Goal: Communication & Community: Ask a question

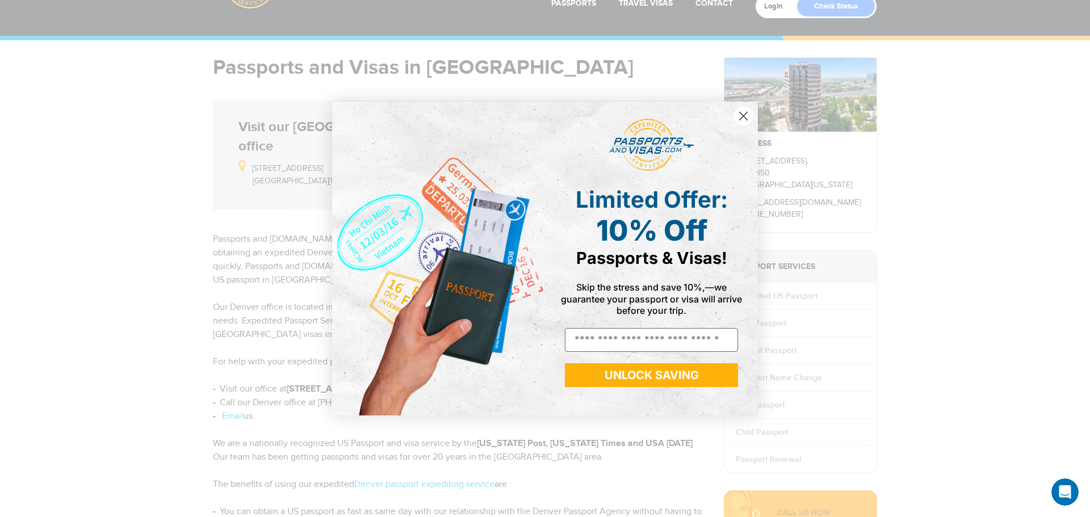
click at [749, 115] on circle "Close dialog" at bounding box center [743, 116] width 19 height 19
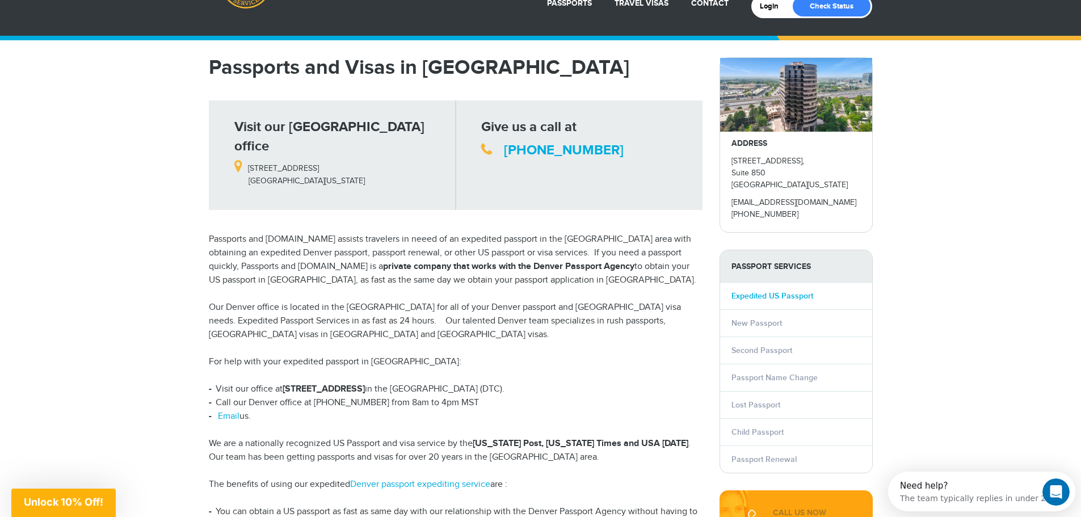
click at [777, 297] on link "Expedited US Passport" at bounding box center [772, 296] width 82 height 10
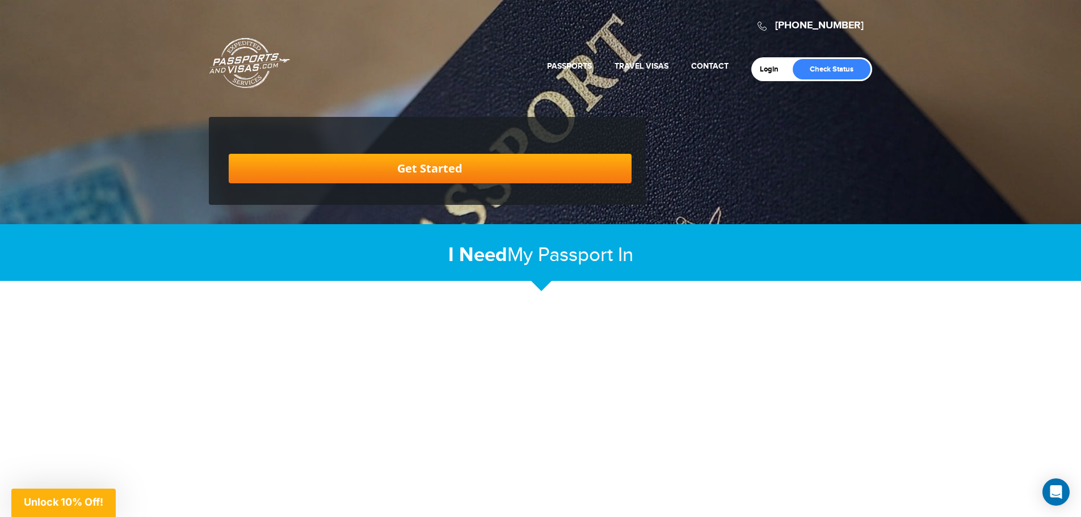
click at [581, 266] on span "Passport In" at bounding box center [585, 254] width 95 height 23
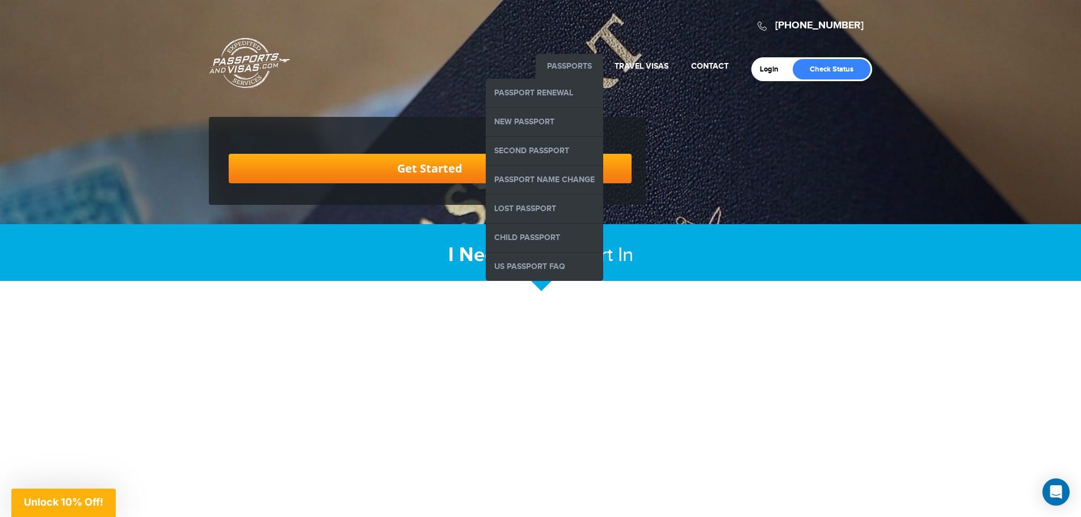
click at [571, 74] on li "Passports Passport Renewal New Passport Second Passport Passport Name Change Lo…" at bounding box center [570, 66] width 68 height 25
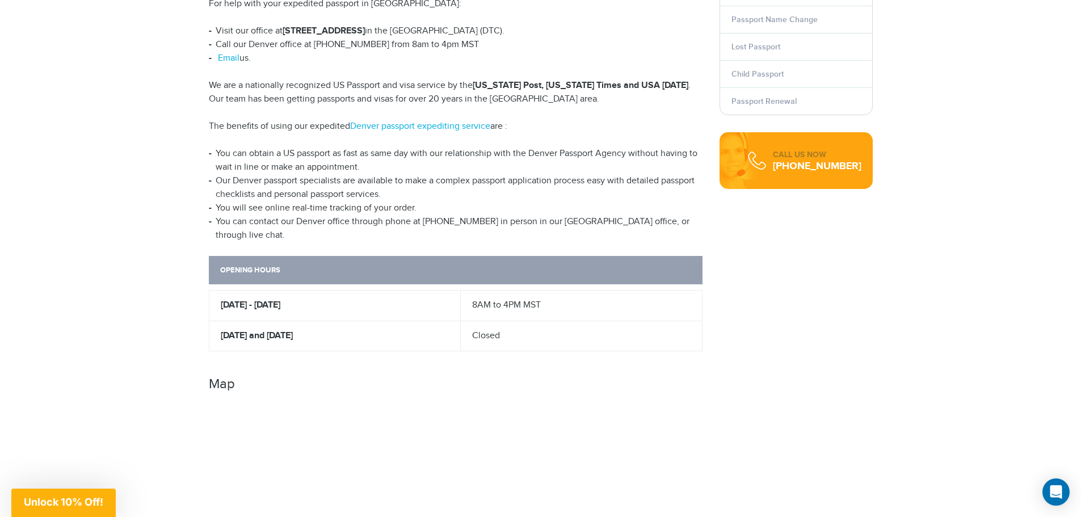
scroll to position [284, 0]
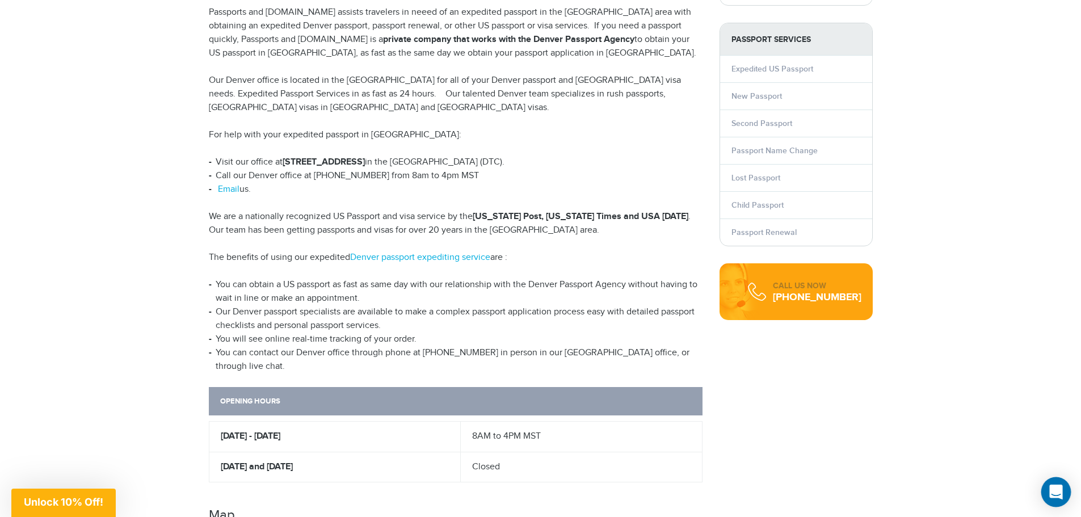
click at [1056, 489] on icon "Open Intercom Messenger" at bounding box center [1055, 492] width 13 height 15
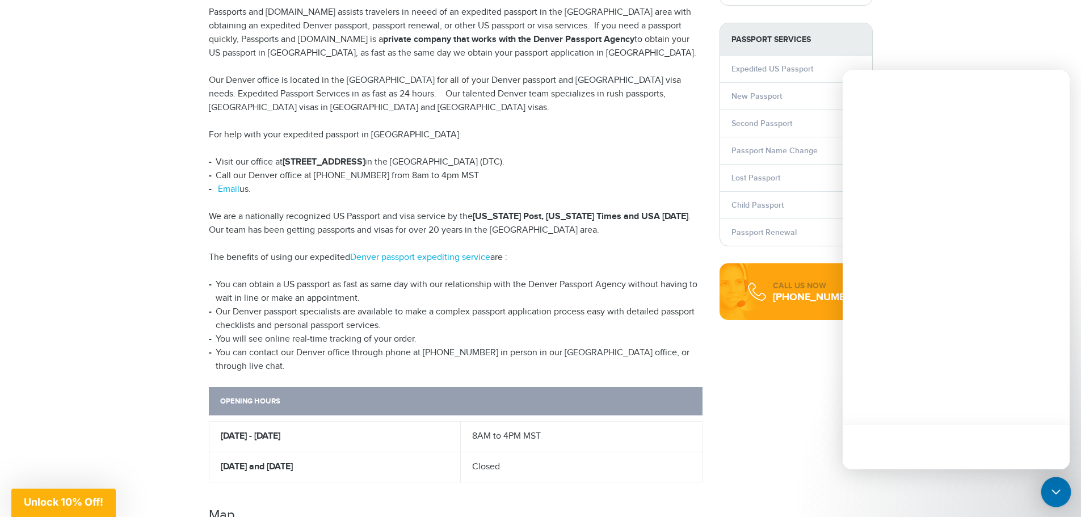
scroll to position [0, 0]
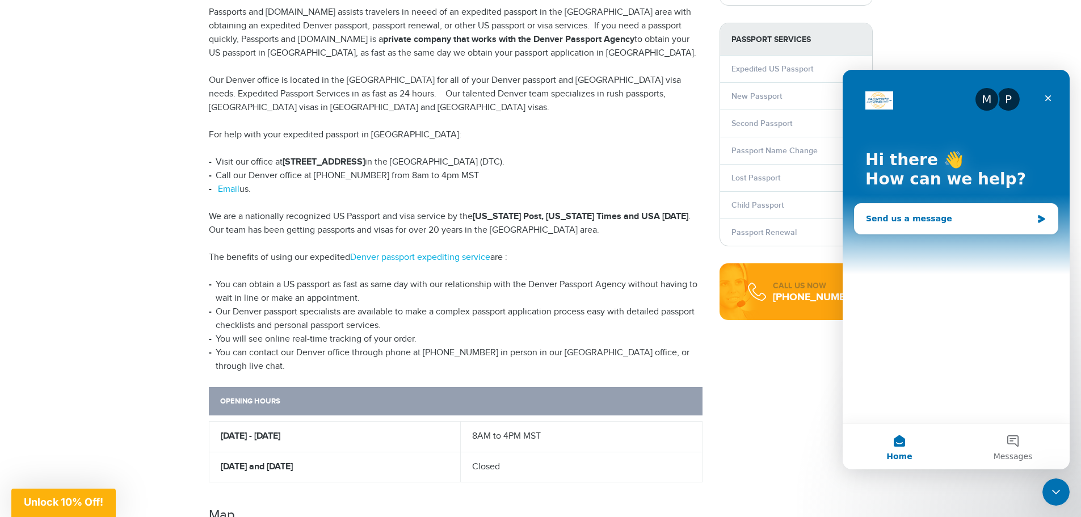
click at [927, 218] on div "Send us a message" at bounding box center [949, 219] width 166 height 12
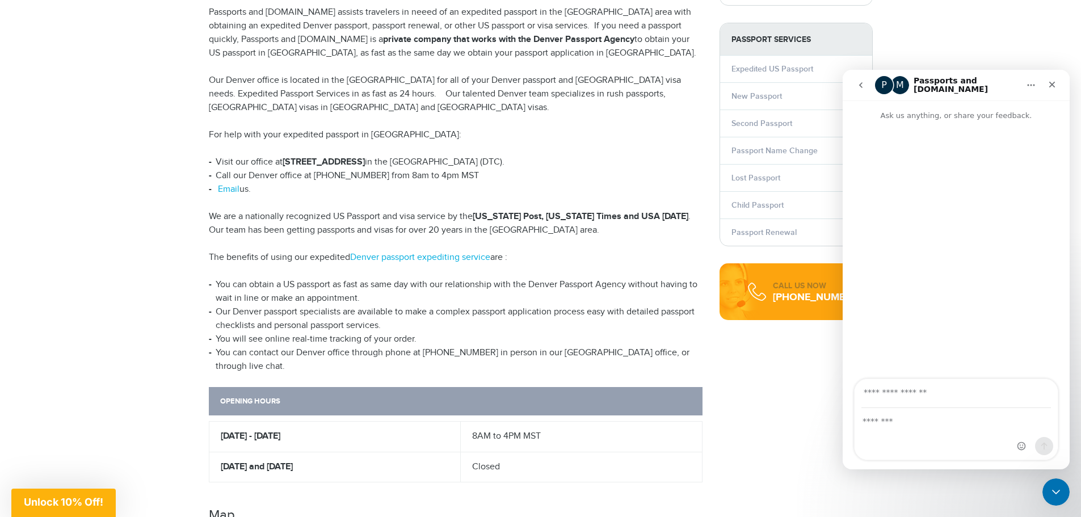
click at [962, 430] on div "Intercom messenger" at bounding box center [956, 434] width 203 height 51
click at [912, 434] on div "Intercom messenger" at bounding box center [956, 434] width 203 height 51
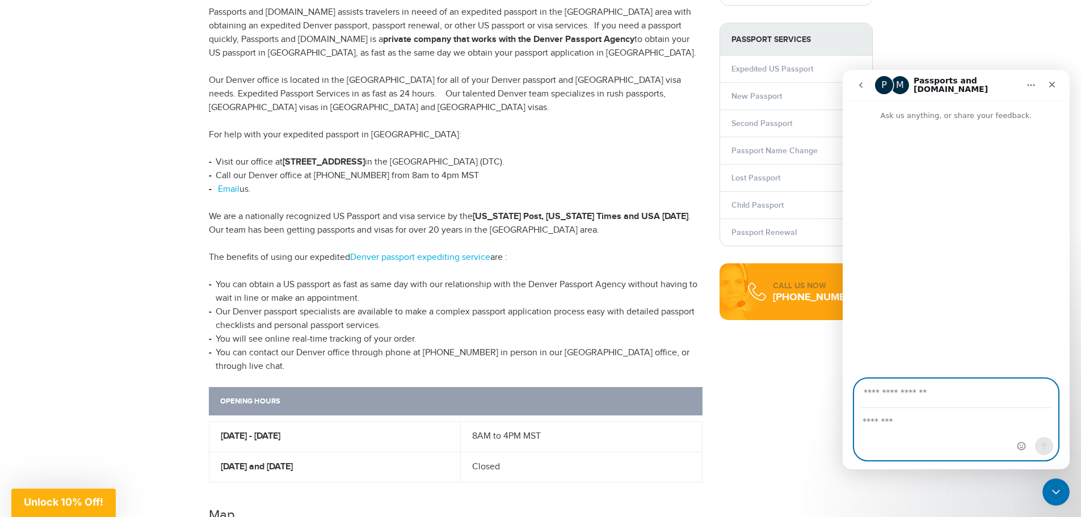
click at [869, 421] on textarea "Message…" at bounding box center [956, 418] width 203 height 19
type textarea "**********"
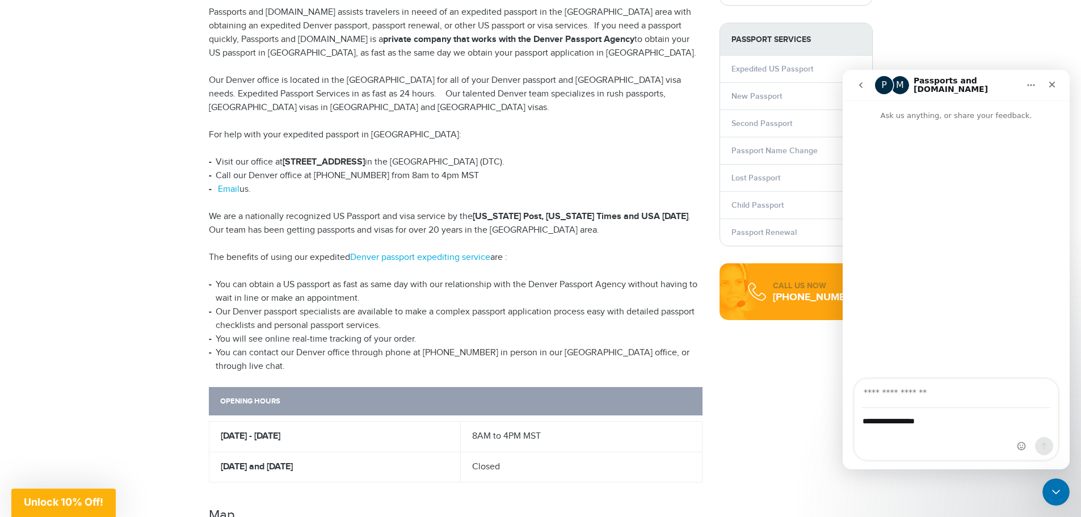
click at [962, 431] on div "**********" at bounding box center [956, 434] width 203 height 51
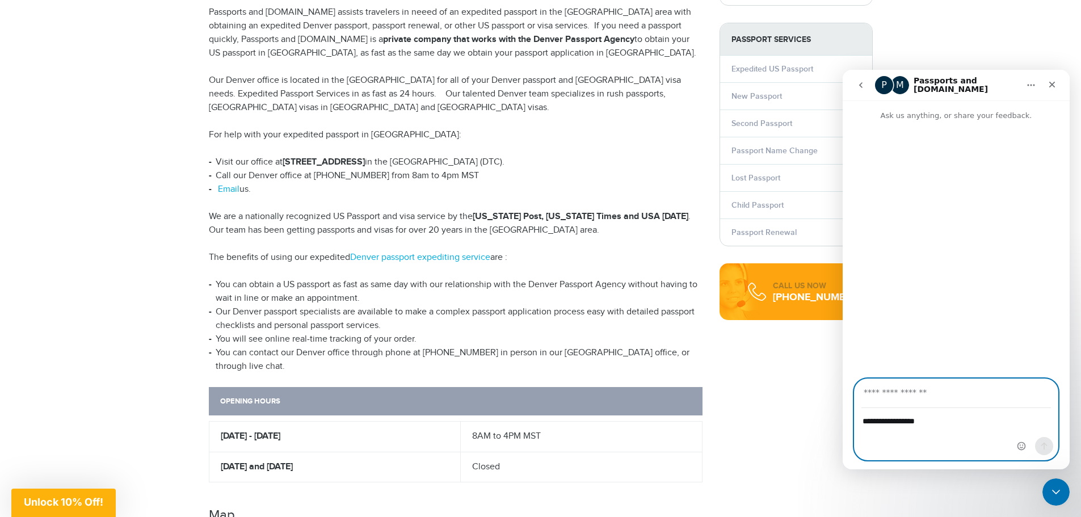
click at [947, 407] on input "Your email" at bounding box center [956, 393] width 190 height 29
type input "**********"
click at [1048, 443] on icon "Send a message…" at bounding box center [1044, 446] width 9 height 9
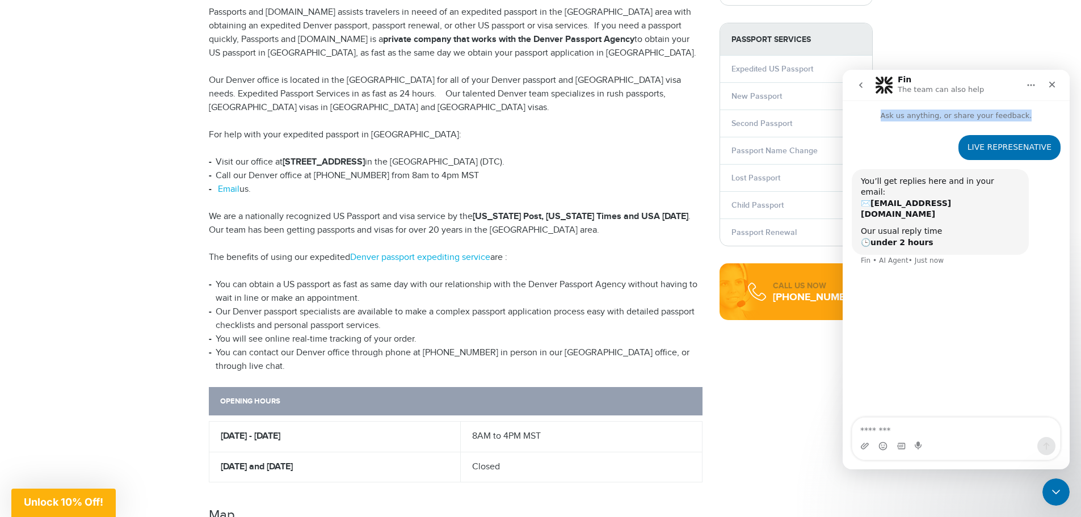
click at [1048, 103] on div "Fin The team can also help Ask us anything, or share your feedback. LIVE REPRES…" at bounding box center [956, 270] width 227 height 400
click at [1056, 95] on div "Intercom messenger" at bounding box center [1052, 85] width 20 height 22
click at [1052, 82] on icon "Close" at bounding box center [1052, 84] width 9 height 9
